Goal: Task Accomplishment & Management: Manage account settings

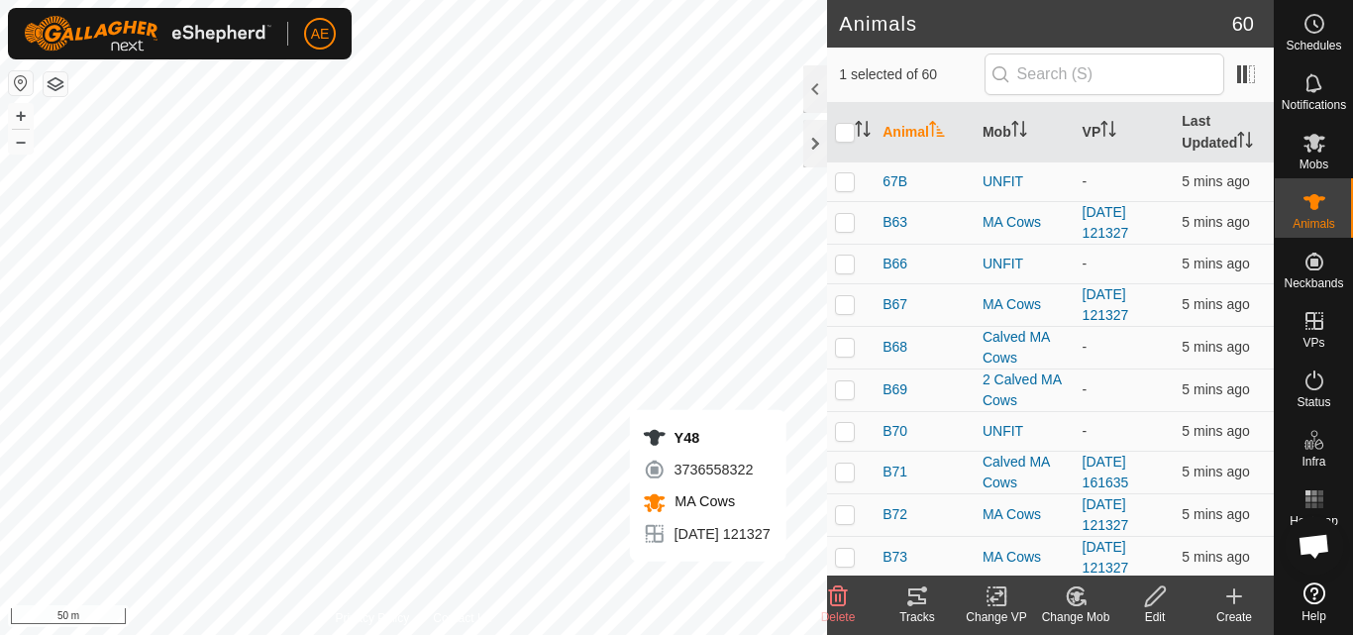
click at [1075, 600] on icon at bounding box center [1077, 596] width 14 height 10
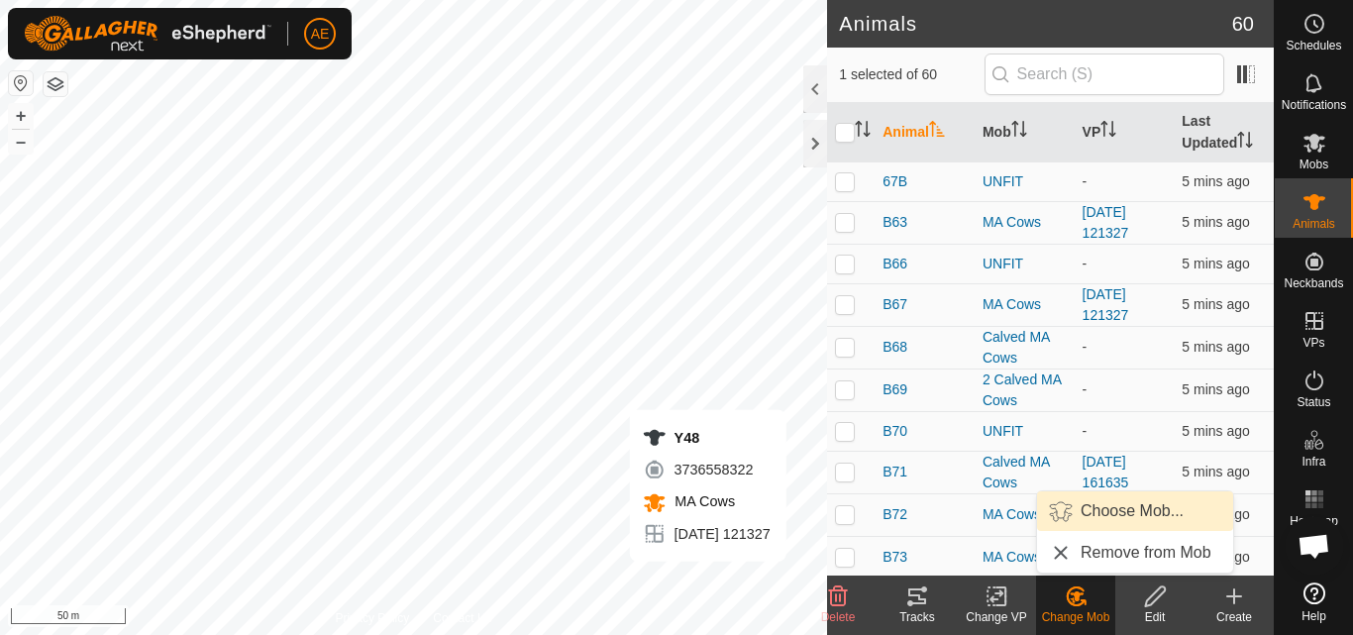
click at [1117, 508] on link "Choose Mob..." at bounding box center [1135, 511] width 196 height 40
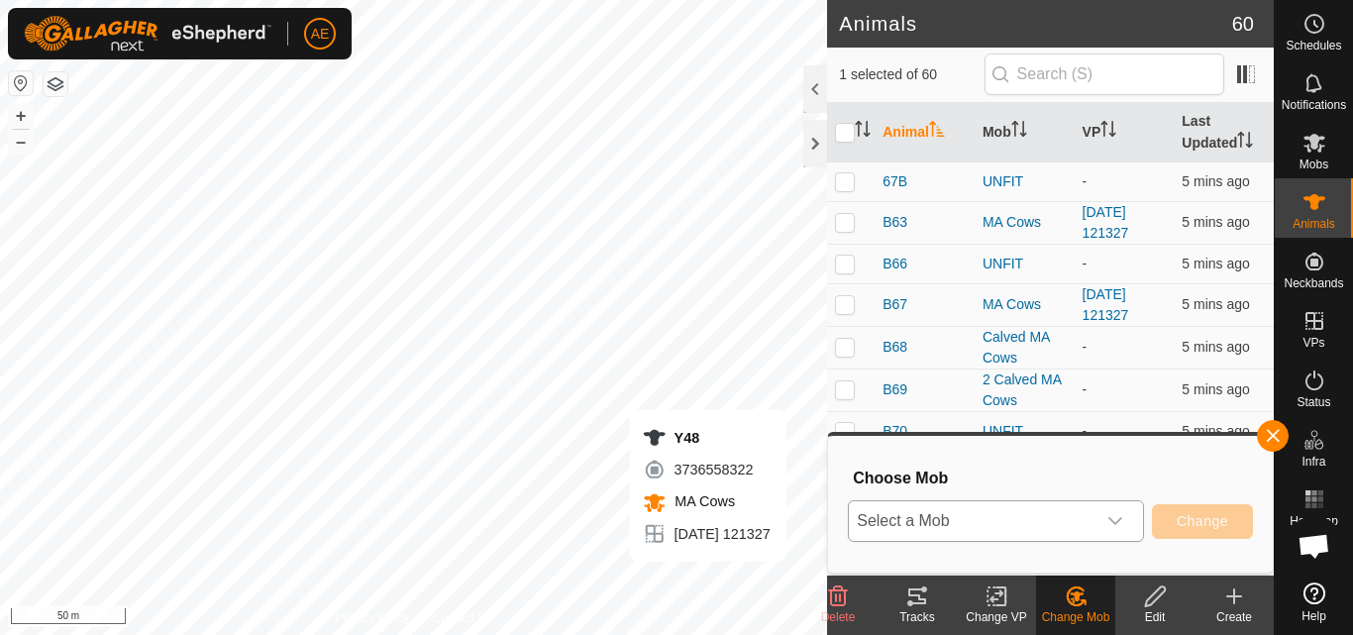
click at [1123, 520] on div "dropdown trigger" at bounding box center [1115, 521] width 40 height 40
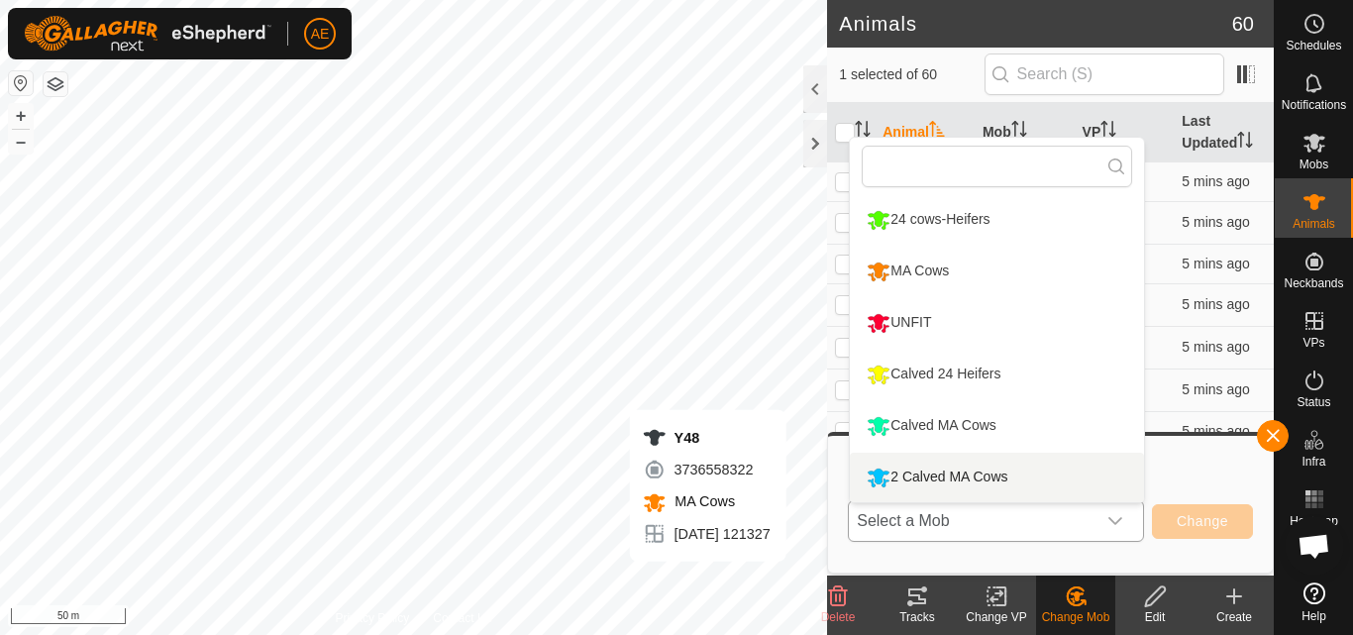
click at [1059, 475] on li "2 Calved MA Cows" at bounding box center [997, 478] width 294 height 50
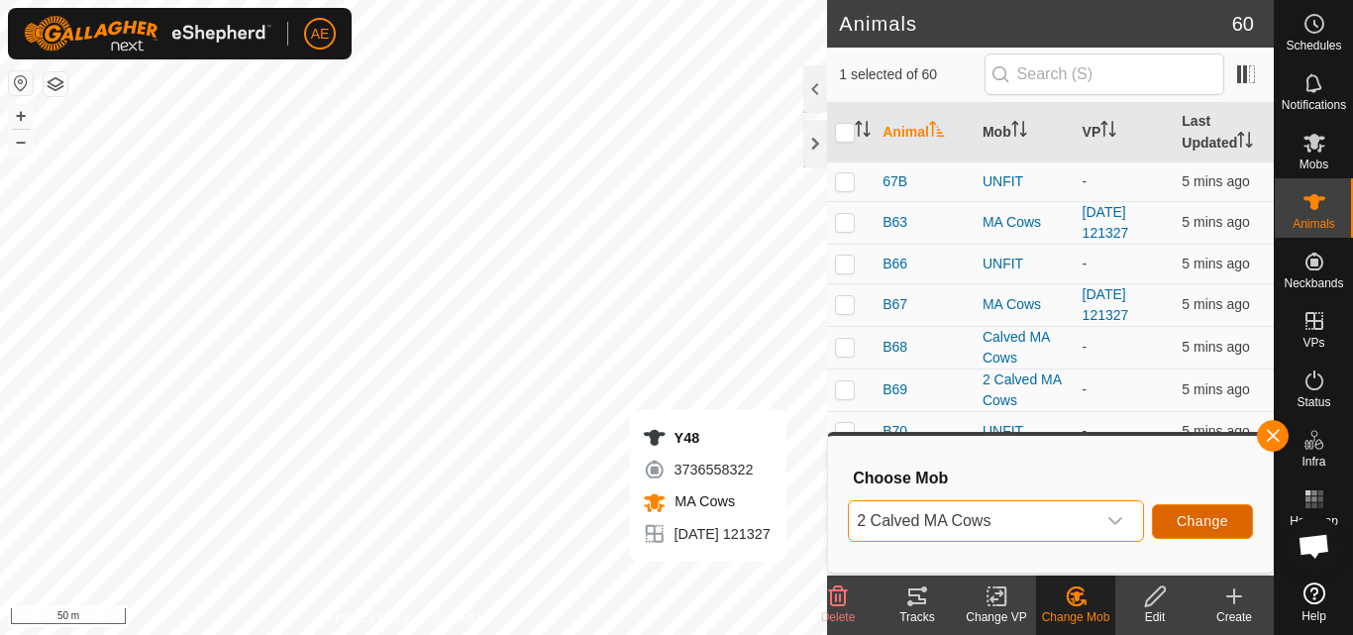
click at [1217, 529] on span "Change" at bounding box center [1202, 521] width 51 height 16
checkbox input "false"
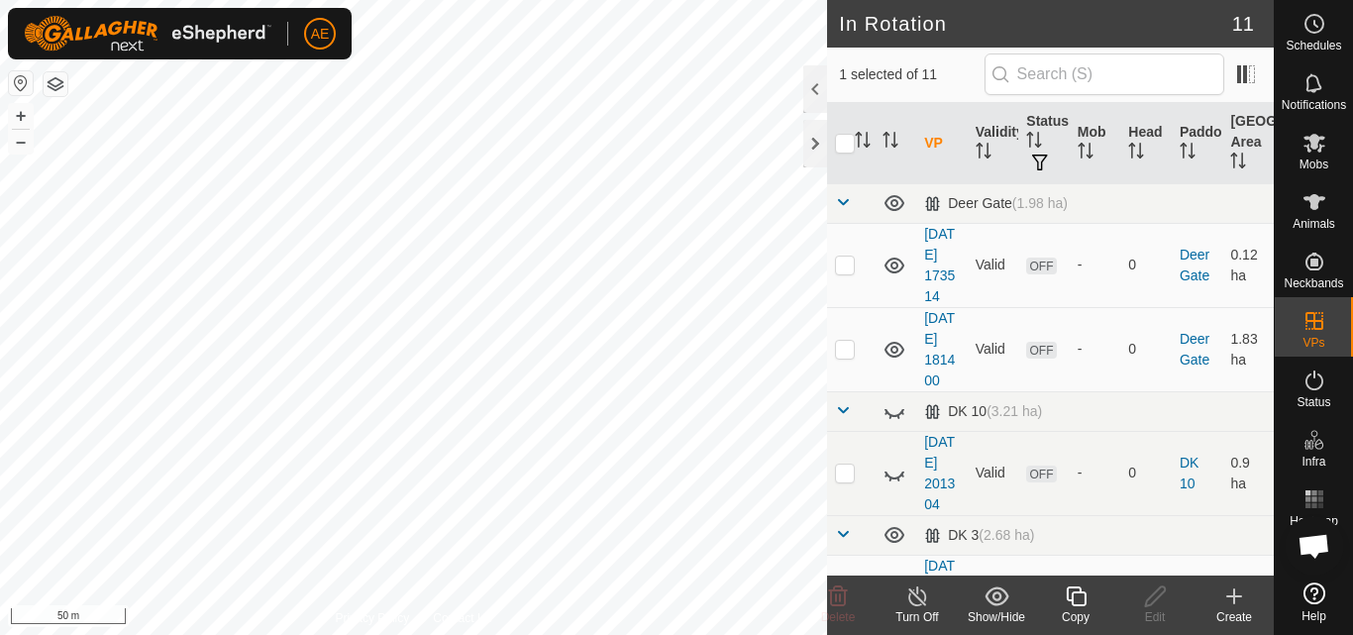
click at [923, 612] on div "Turn Off" at bounding box center [916, 617] width 79 height 18
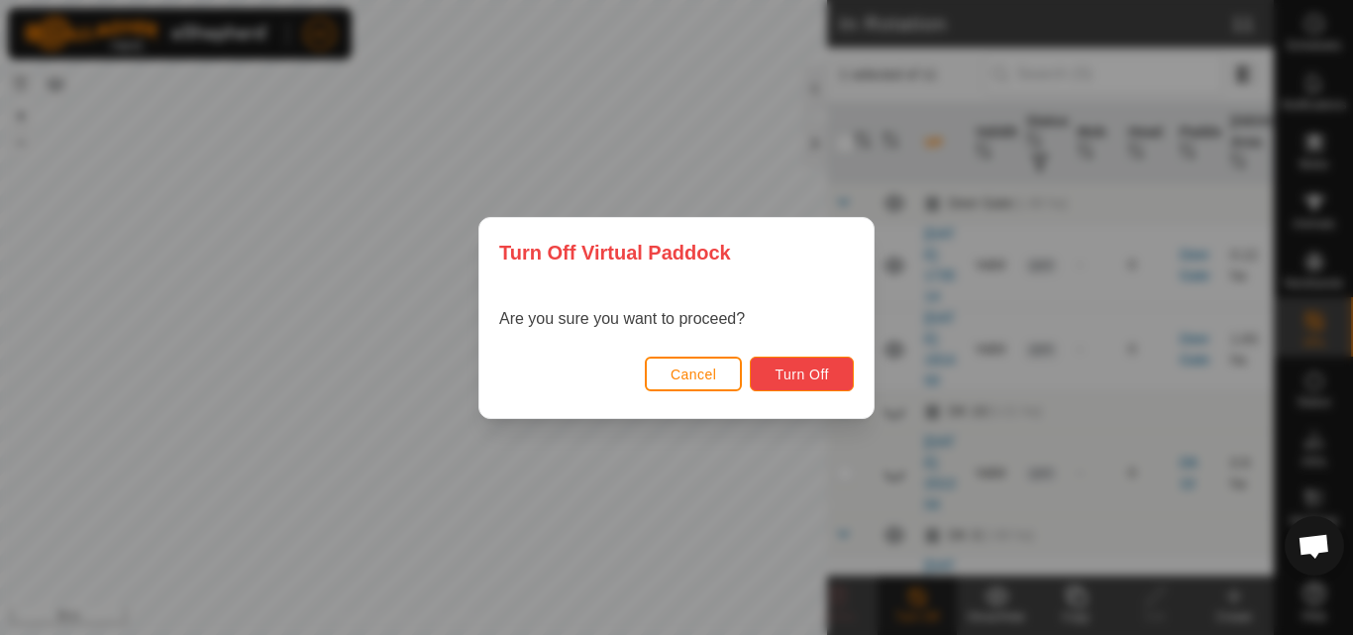
click at [807, 387] on button "Turn Off" at bounding box center [802, 374] width 104 height 35
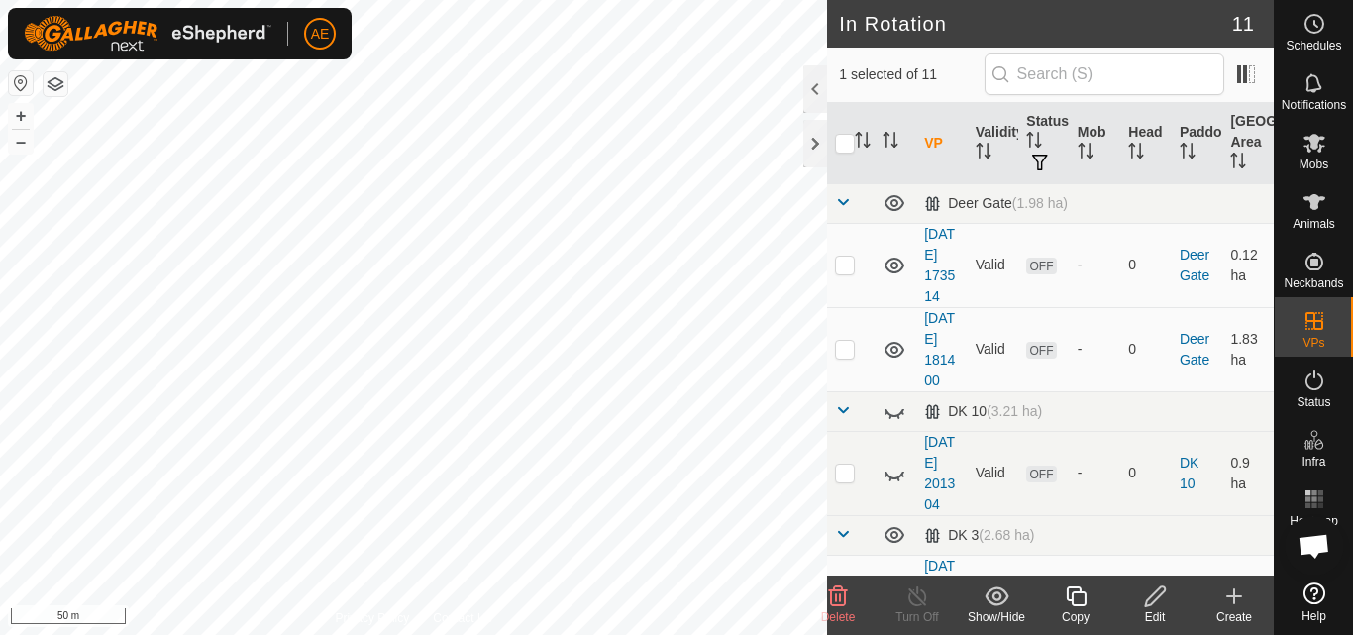
click at [841, 610] on span "Delete" at bounding box center [838, 617] width 35 height 14
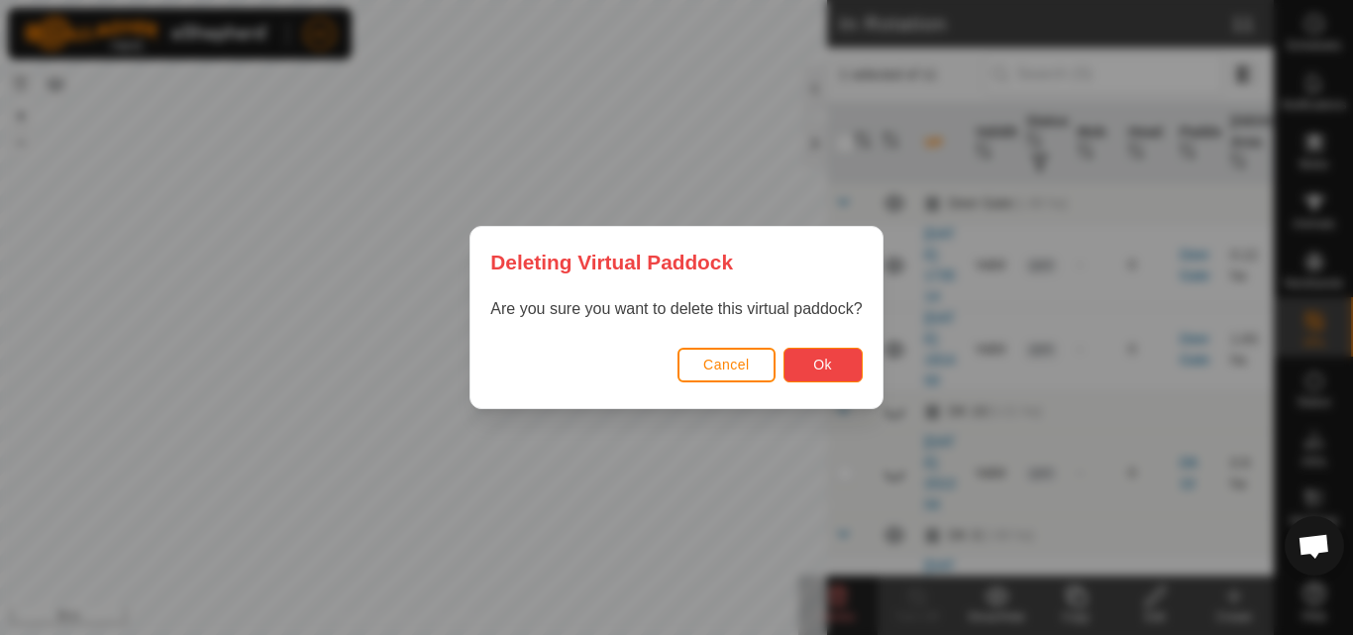
click at [832, 375] on button "Ok" at bounding box center [822, 365] width 79 height 35
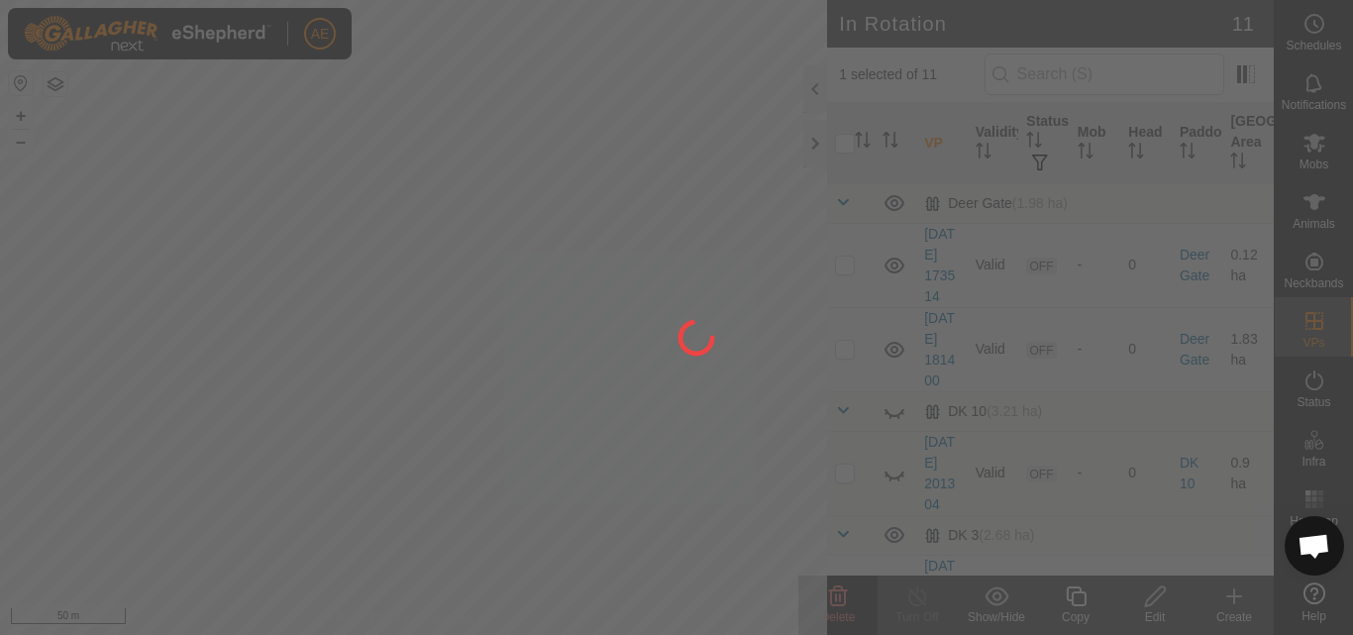
checkbox input "false"
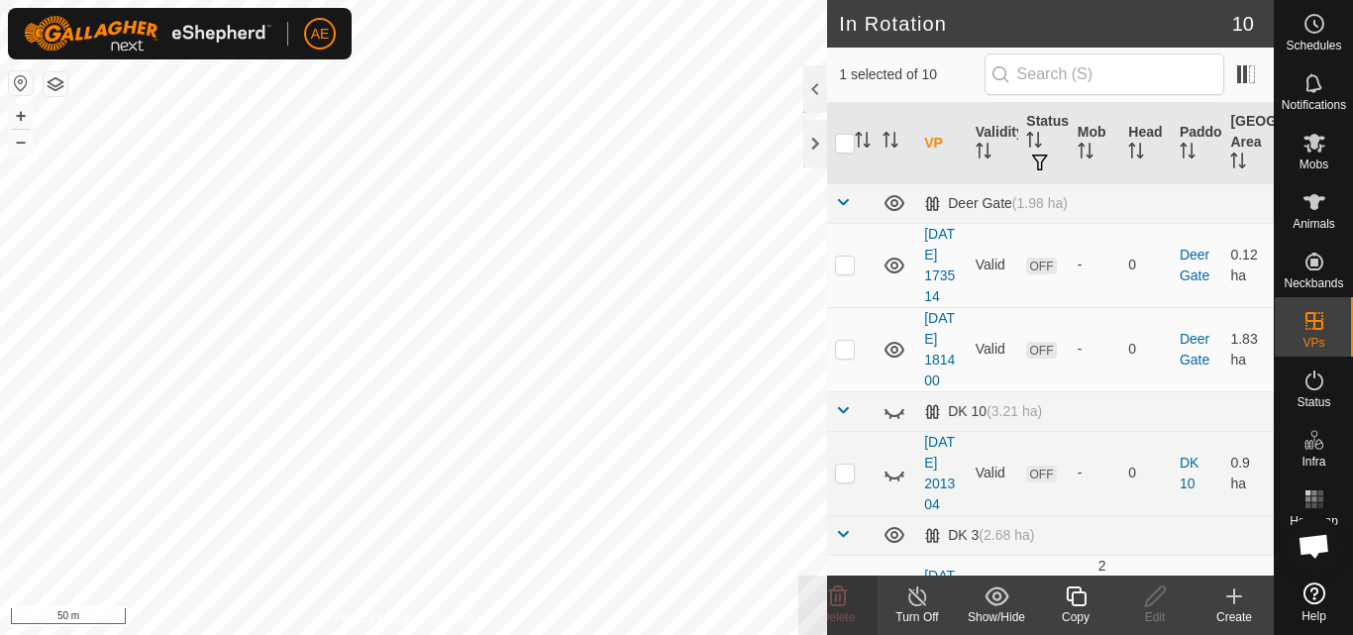
checkbox input "false"
checkbox input "true"
